Goal: Contribute content: Contribute content

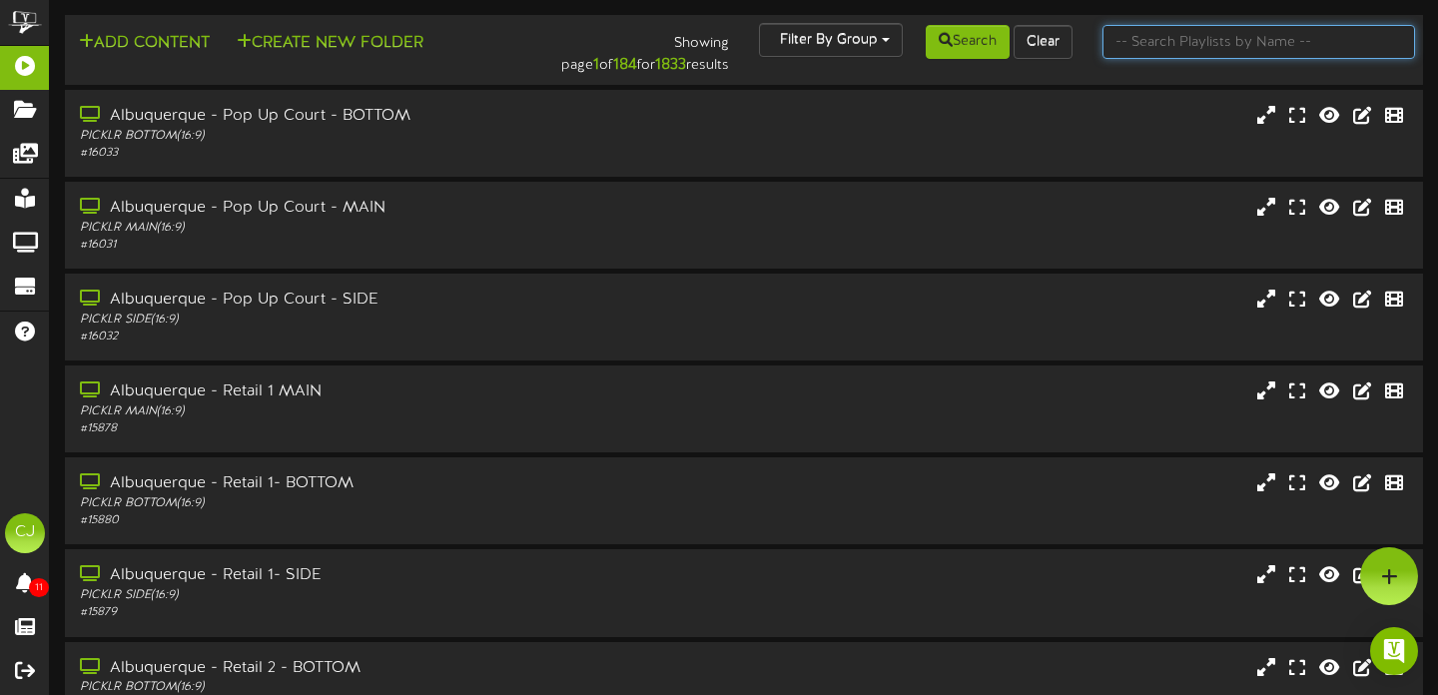
click at [1158, 46] on input "text" at bounding box center [1260, 42] width 314 height 34
type input "[PERSON_NAME]"
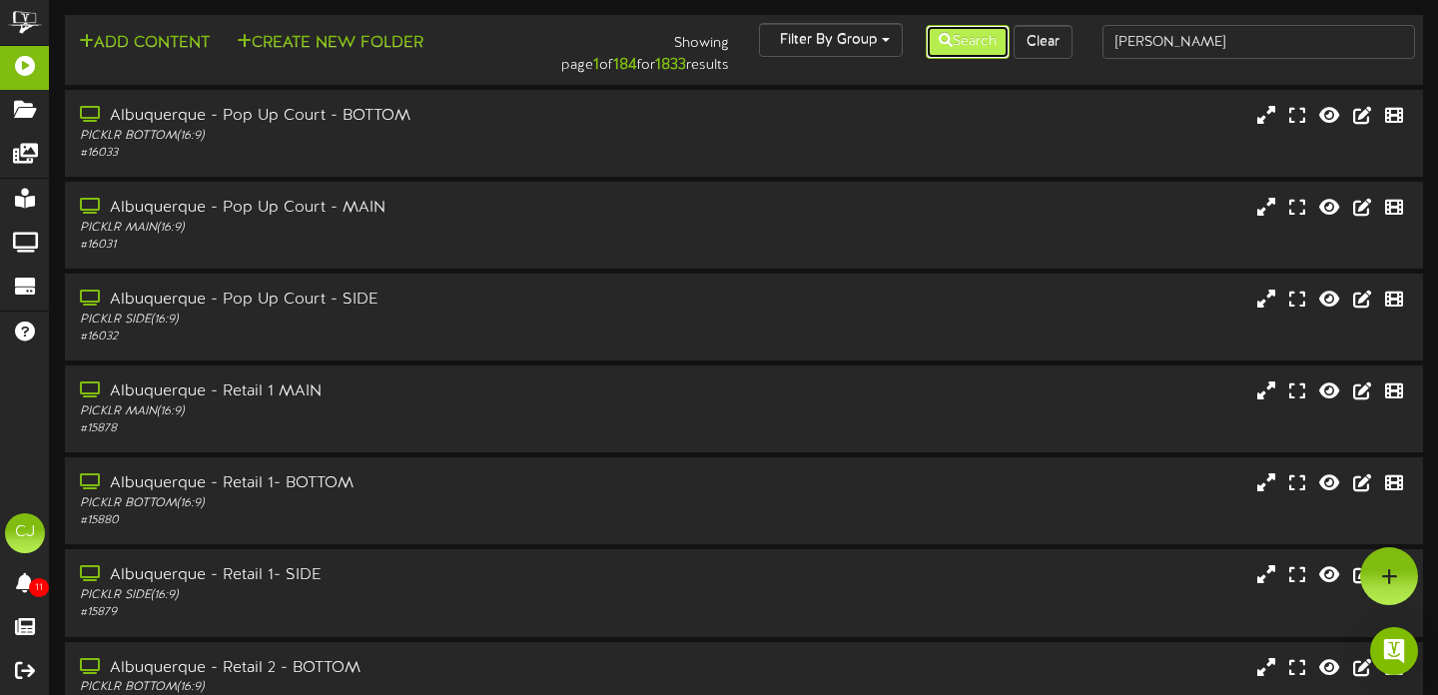
click at [957, 43] on button "Search" at bounding box center [968, 42] width 84 height 34
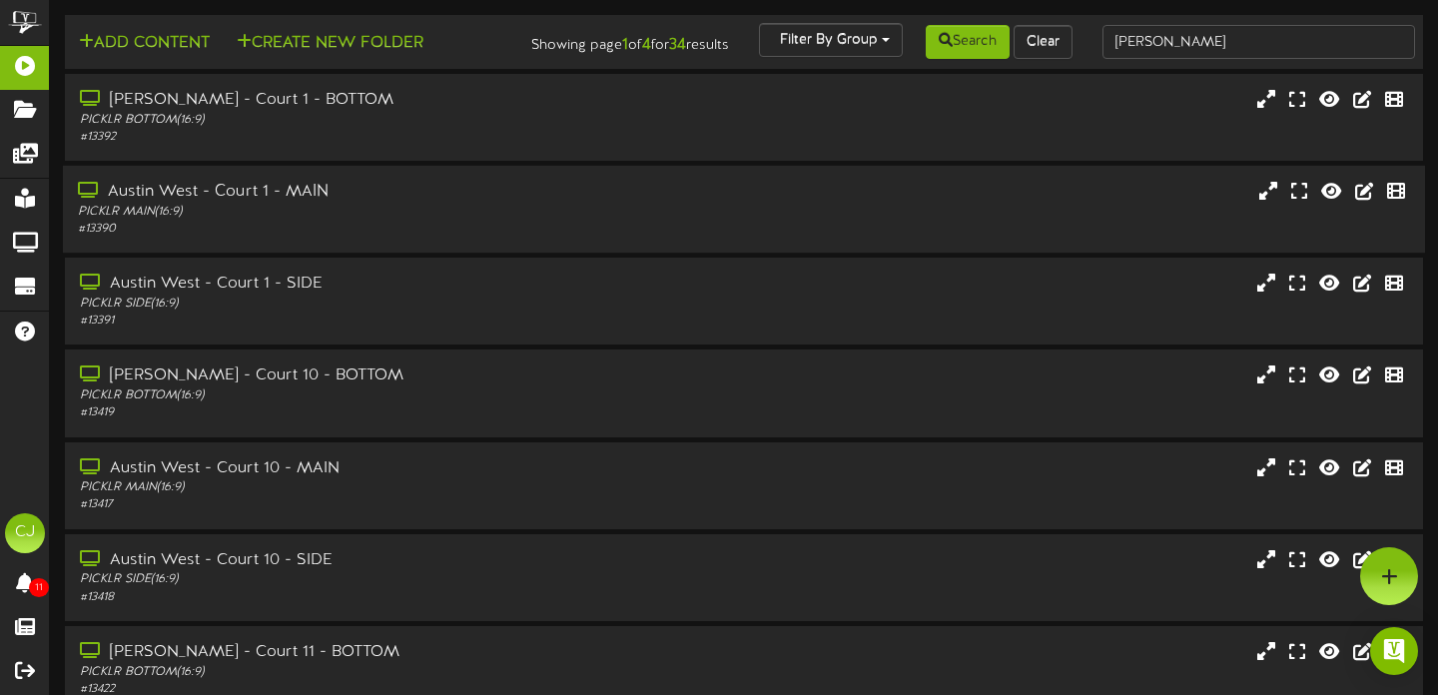
click at [336, 221] on div "PICKLR MAIN ( 16:9 )" at bounding box center [346, 212] width 537 height 17
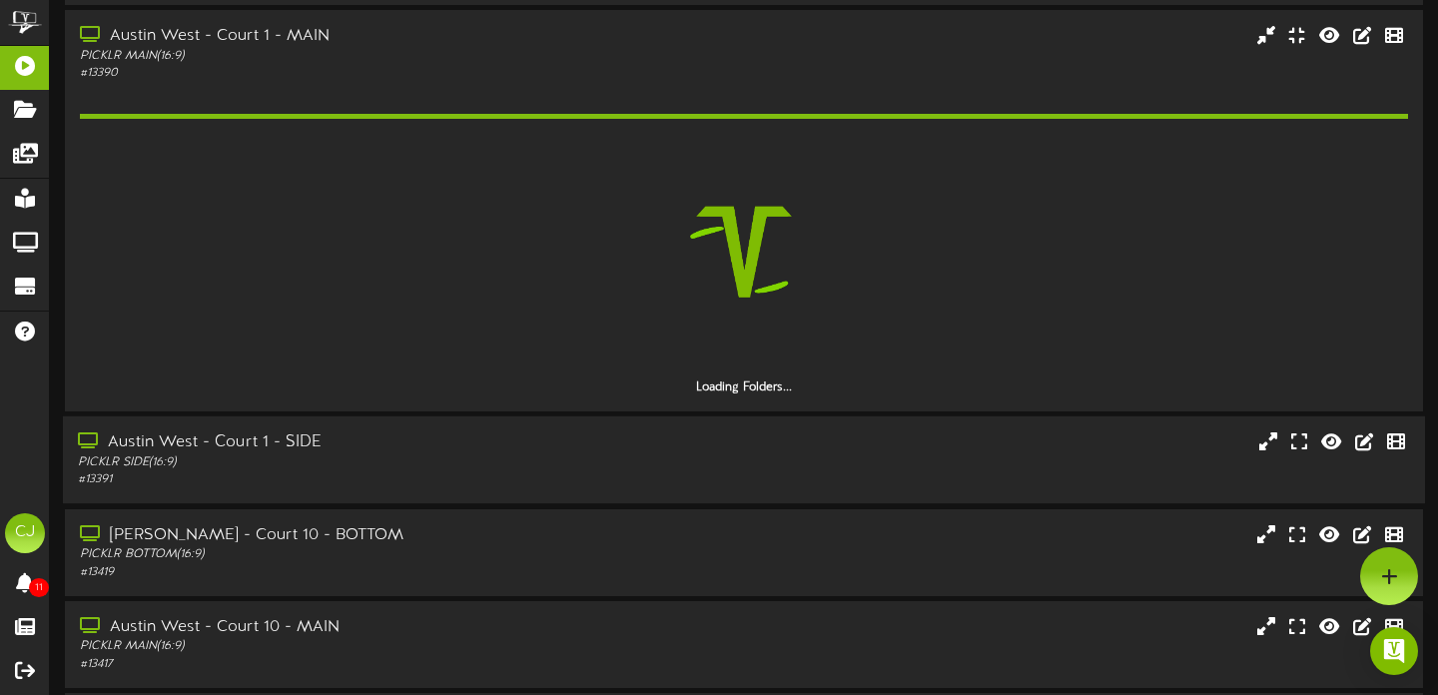
scroll to position [150, 0]
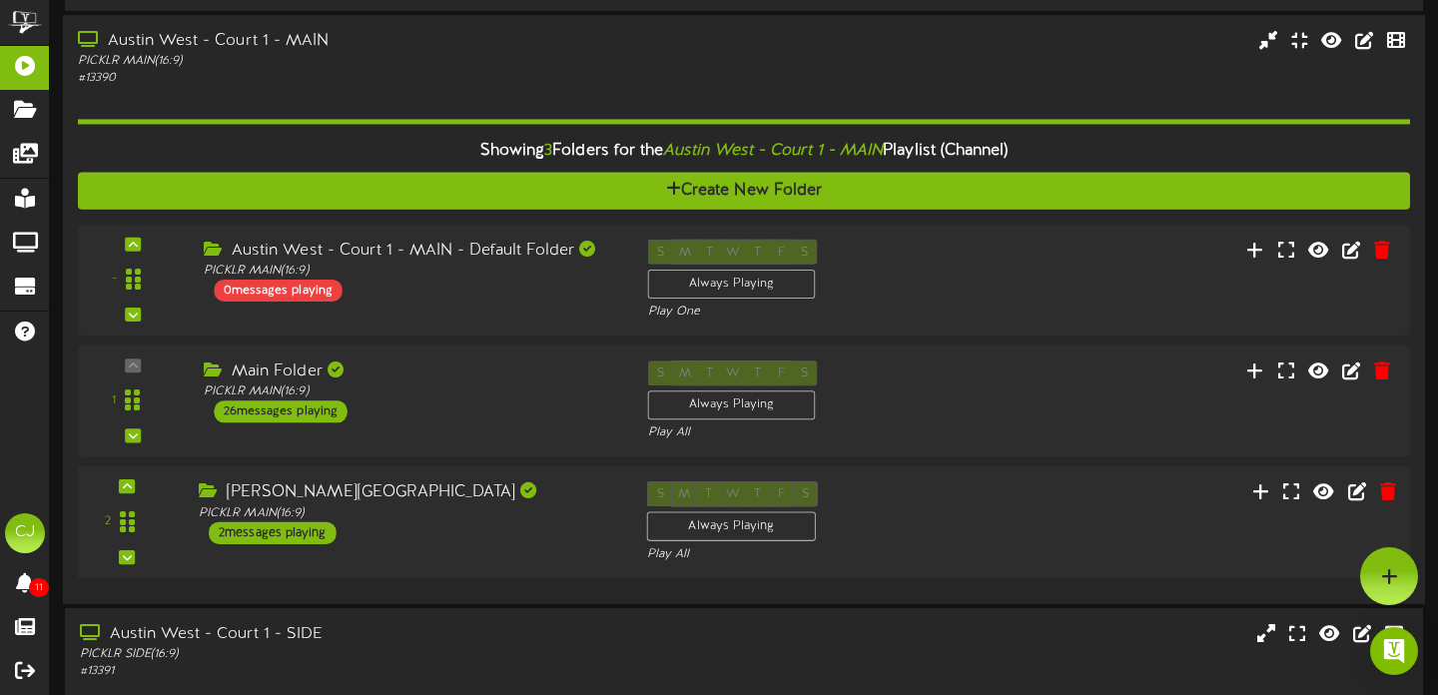
click at [455, 539] on div "[PERSON_NAME][GEOGRAPHIC_DATA] PICKLR MAIN ( 16:9 ) 2 messages playing" at bounding box center [408, 513] width 448 height 63
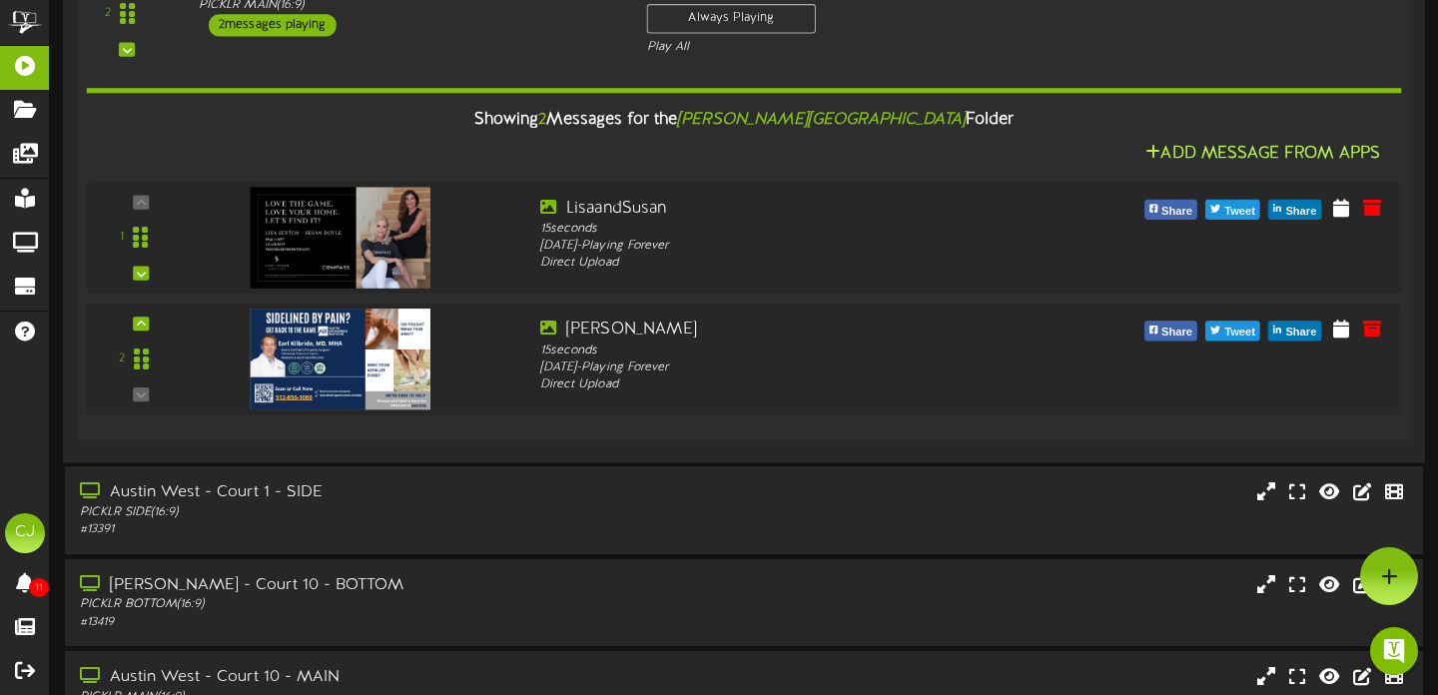
scroll to position [639, 0]
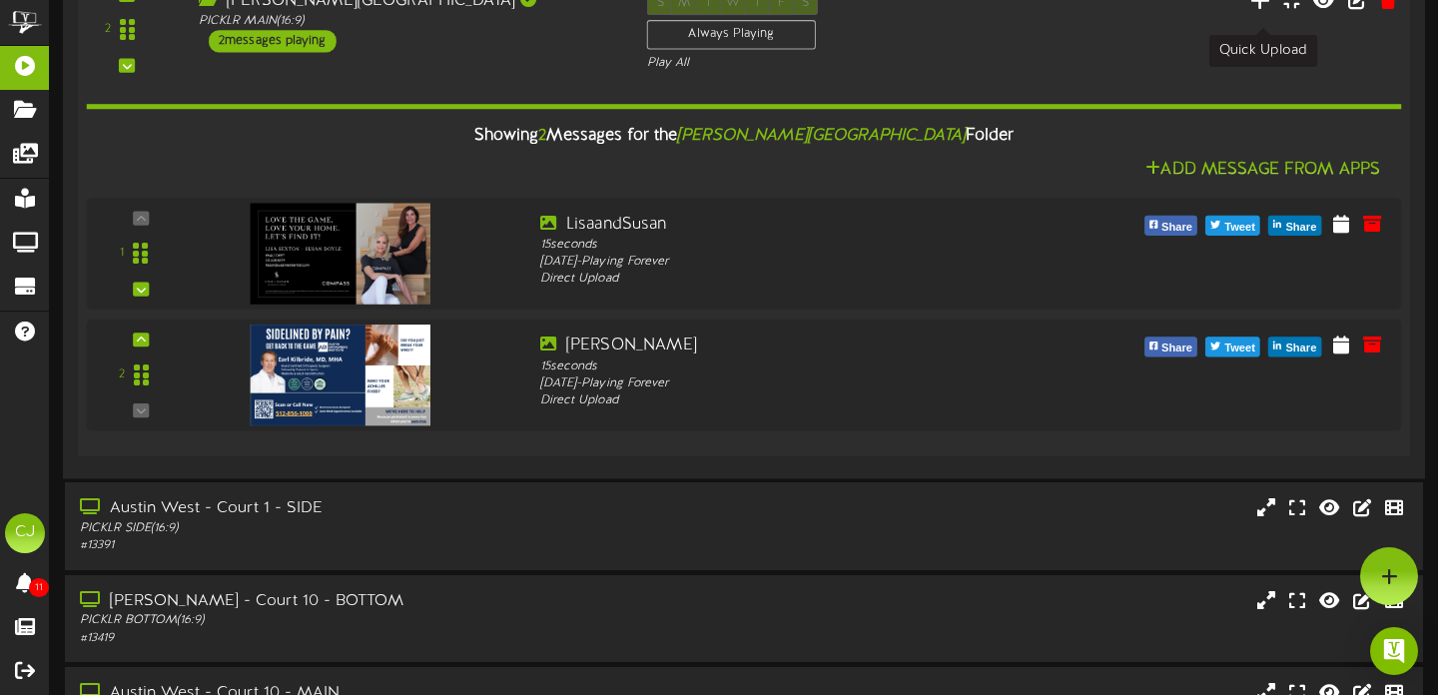
click at [1266, 11] on icon at bounding box center [1260, 0] width 21 height 22
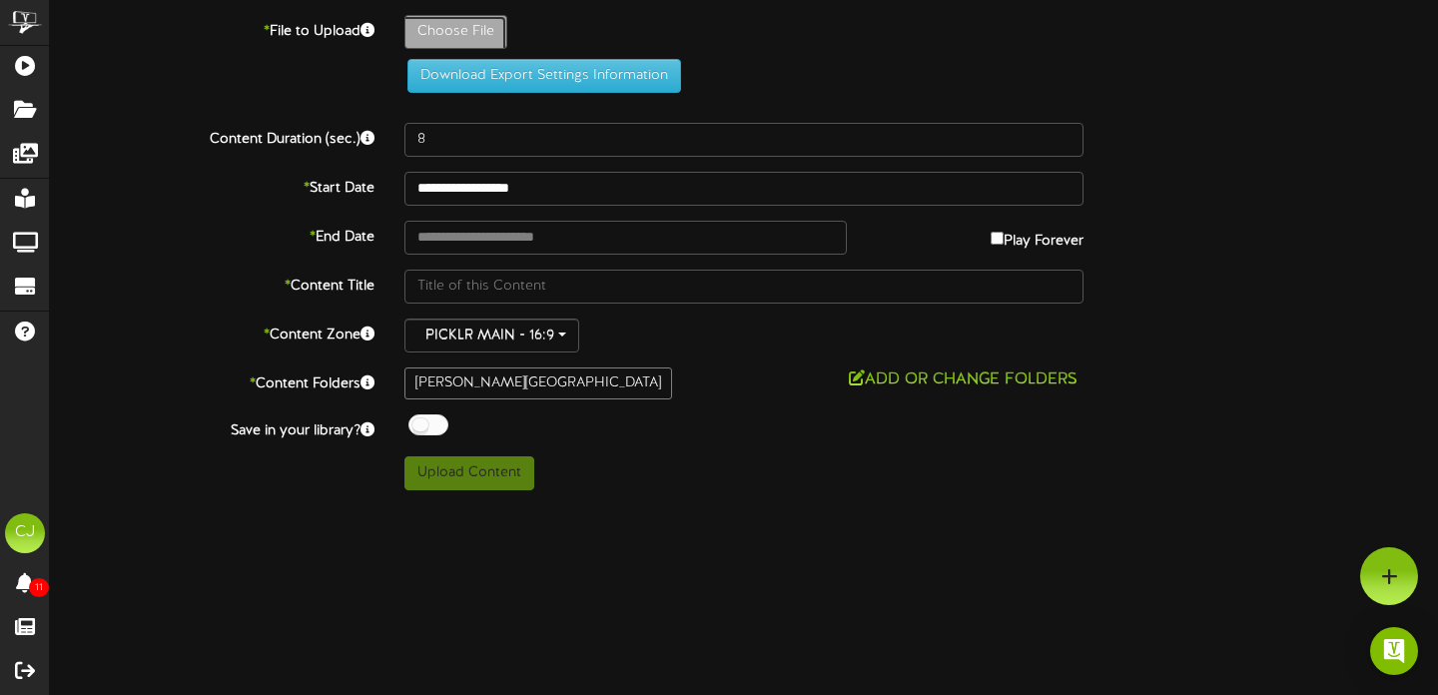
type input "**********"
type input "Waverly-[GEOGRAPHIC_DATA][PERSON_NAME]-Ball_Arena-v5-Final"
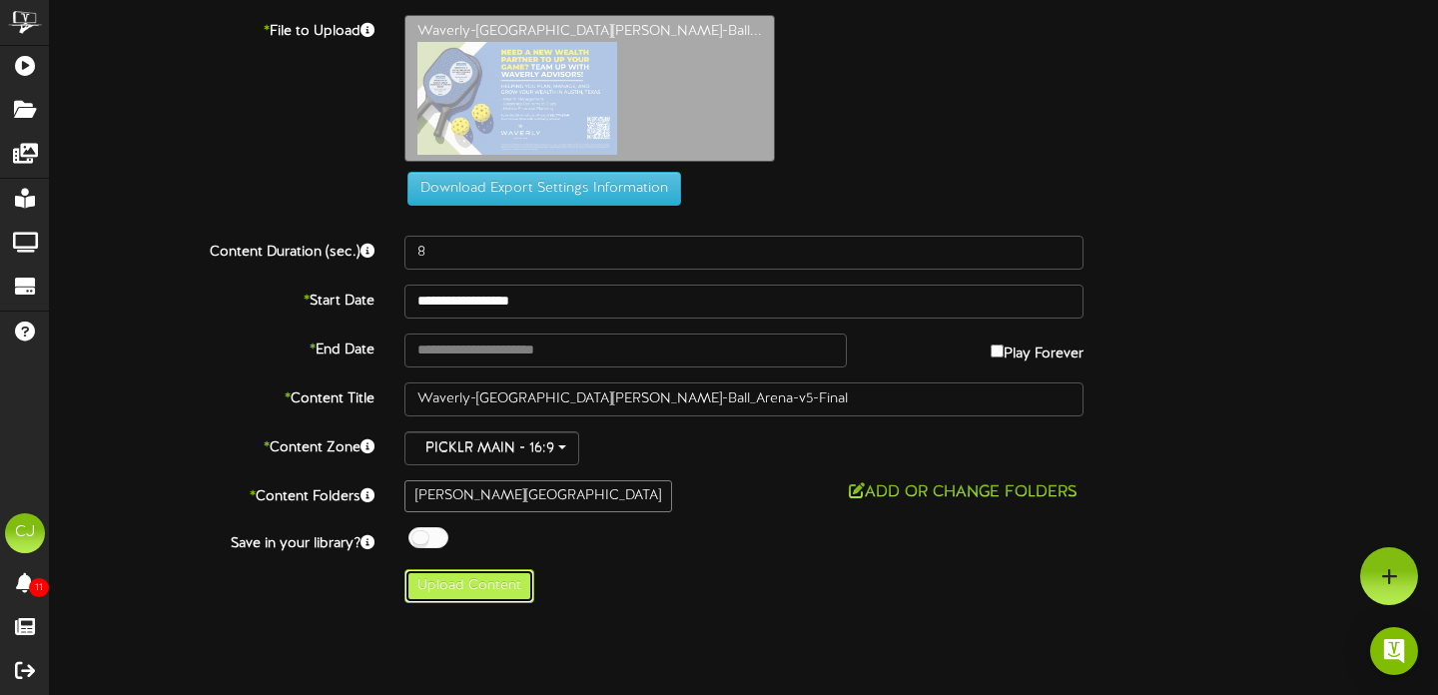
click at [459, 589] on button "Upload Content" at bounding box center [469, 586] width 130 height 34
type input "**********"
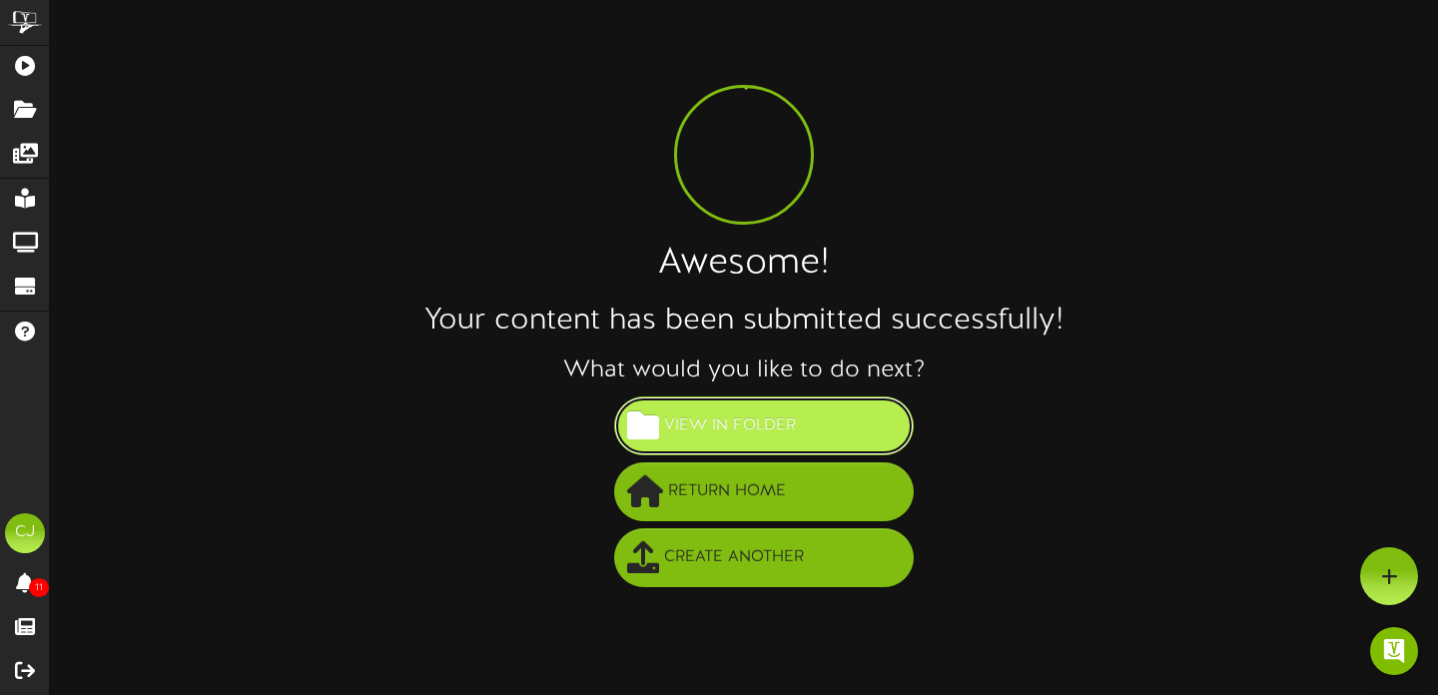
click at [726, 430] on span "View in Folder" at bounding box center [730, 425] width 142 height 33
